Goal: Task Accomplishment & Management: Manage account settings

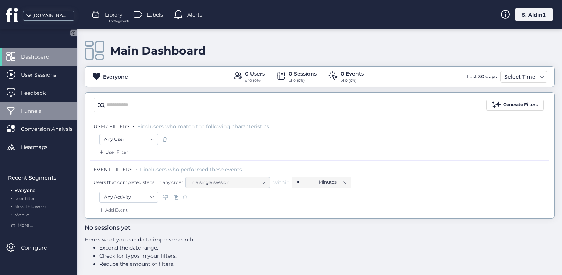
click at [43, 110] on span "Funnels" at bounding box center [36, 111] width 31 height 8
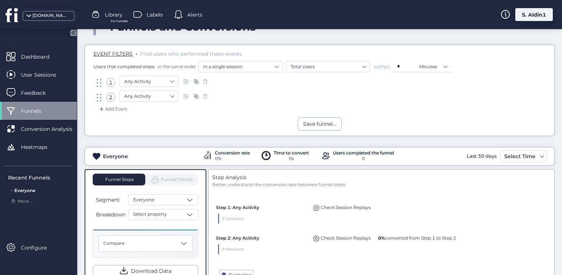
scroll to position [74, 0]
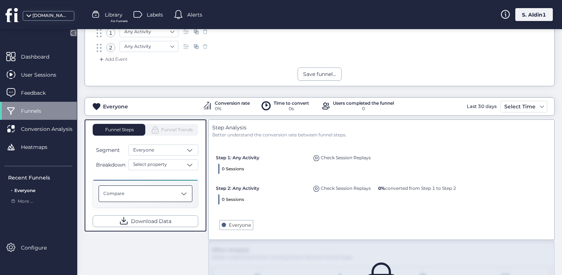
click at [163, 193] on div "Compare" at bounding box center [146, 193] width 94 height 17
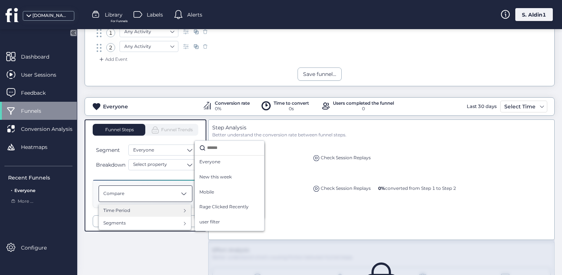
drag, startPoint x: 172, startPoint y: 221, endPoint x: 190, endPoint y: 212, distance: 20.1
click at [173, 221] on div "Segments" at bounding box center [144, 222] width 83 height 7
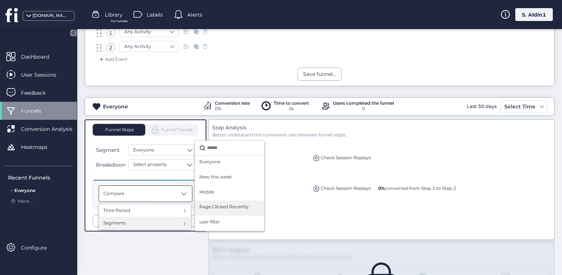
click at [204, 212] on div "Rage Clicked Recently" at bounding box center [229, 207] width 69 height 15
click at [208, 205] on span "Rage Clicked Recently" at bounding box center [223, 206] width 49 height 7
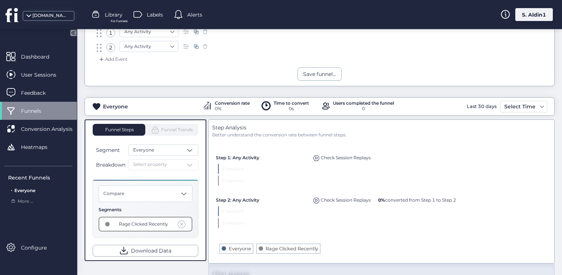
click at [179, 225] on span at bounding box center [182, 224] width 8 height 8
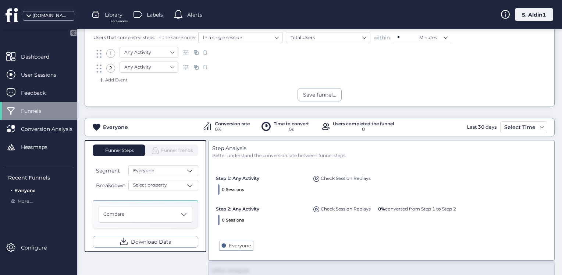
scroll to position [127, 0]
click at [28, 57] on span "Dashboard" at bounding box center [40, 57] width 39 height 8
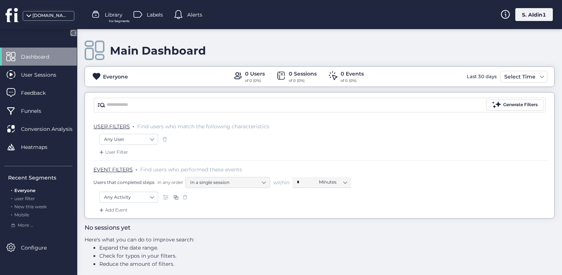
click at [537, 11] on div "S. Aldin1" at bounding box center [535, 14] width 38 height 13
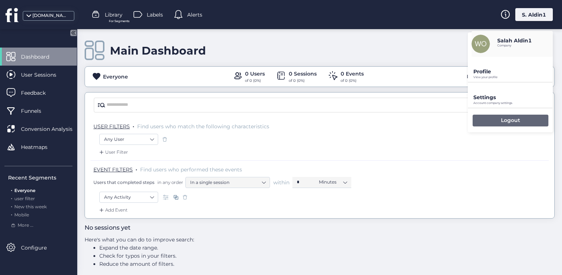
click at [511, 118] on p "Logout" at bounding box center [510, 120] width 19 height 7
